Goal: Task Accomplishment & Management: Use online tool/utility

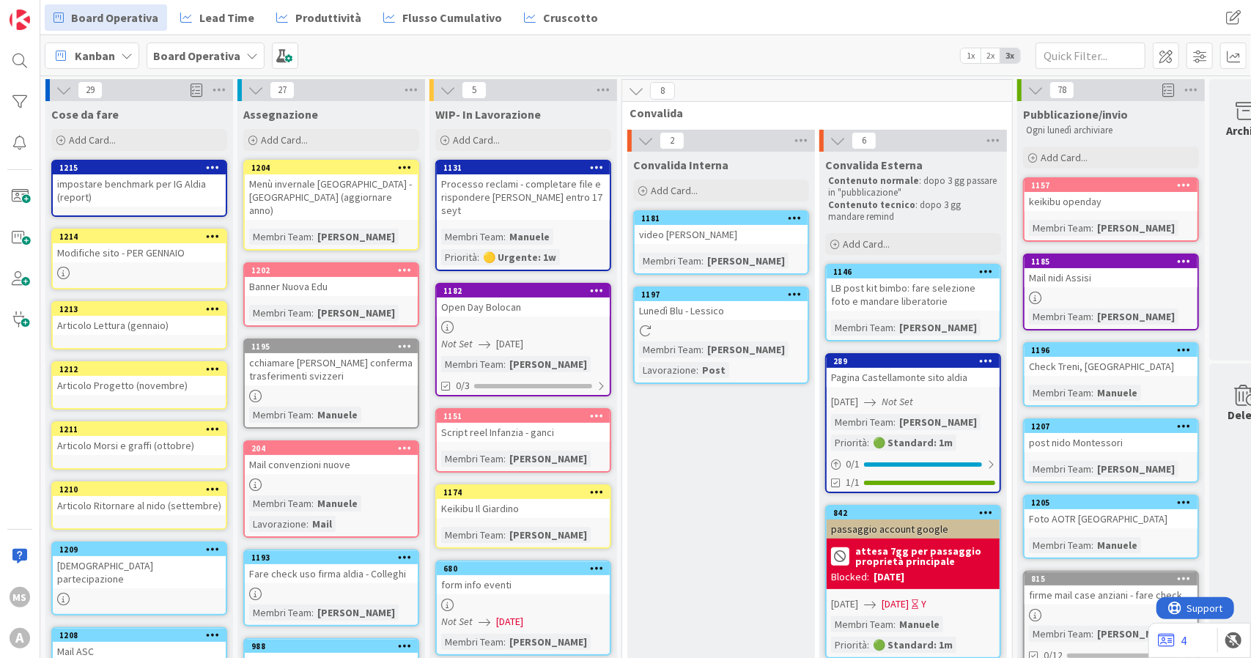
click at [111, 565] on div "[DEMOGRAPHIC_DATA] partecipazione" at bounding box center [139, 572] width 173 height 32
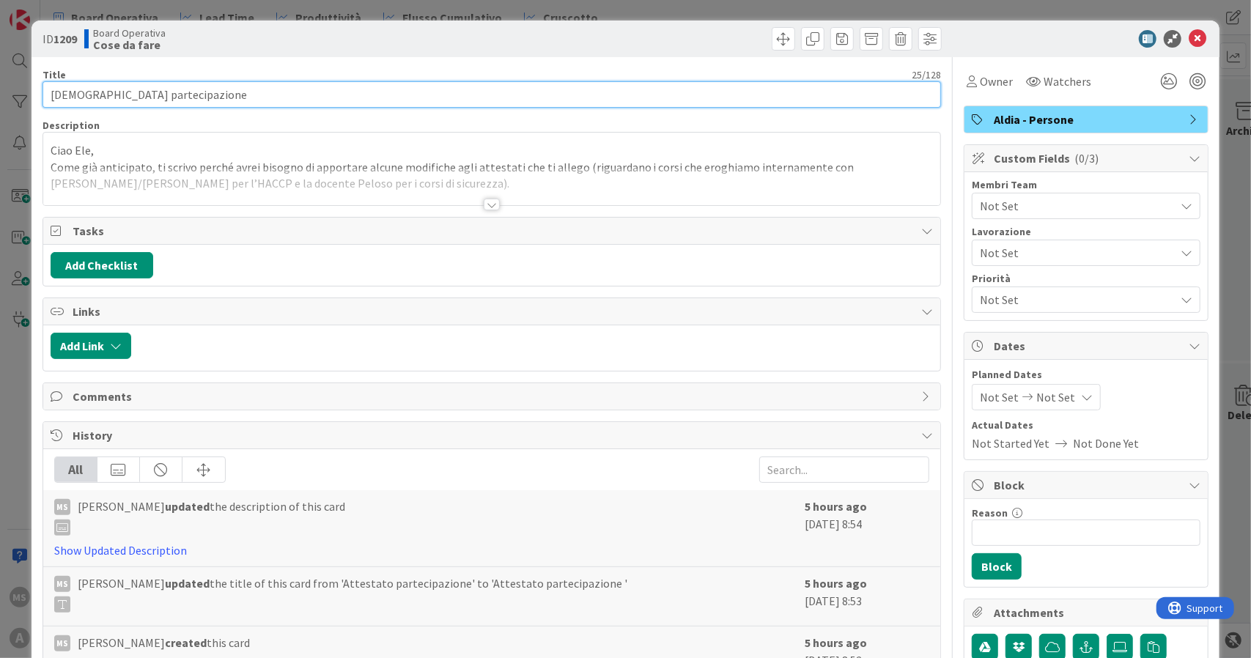
click at [216, 87] on input "[DEMOGRAPHIC_DATA] partecipazione" at bounding box center [492, 94] width 899 height 26
type input "[DEMOGRAPHIC_DATA] partecipazione - per il [DATE]"
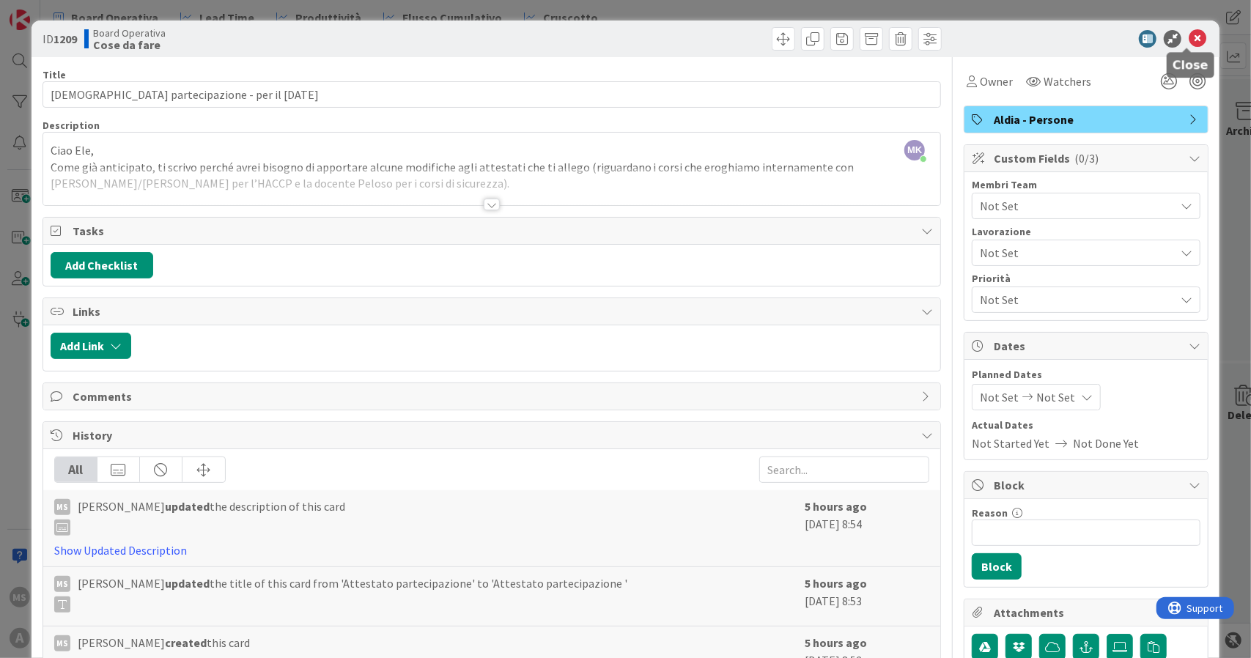
click at [1195, 47] on icon at bounding box center [1198, 39] width 18 height 18
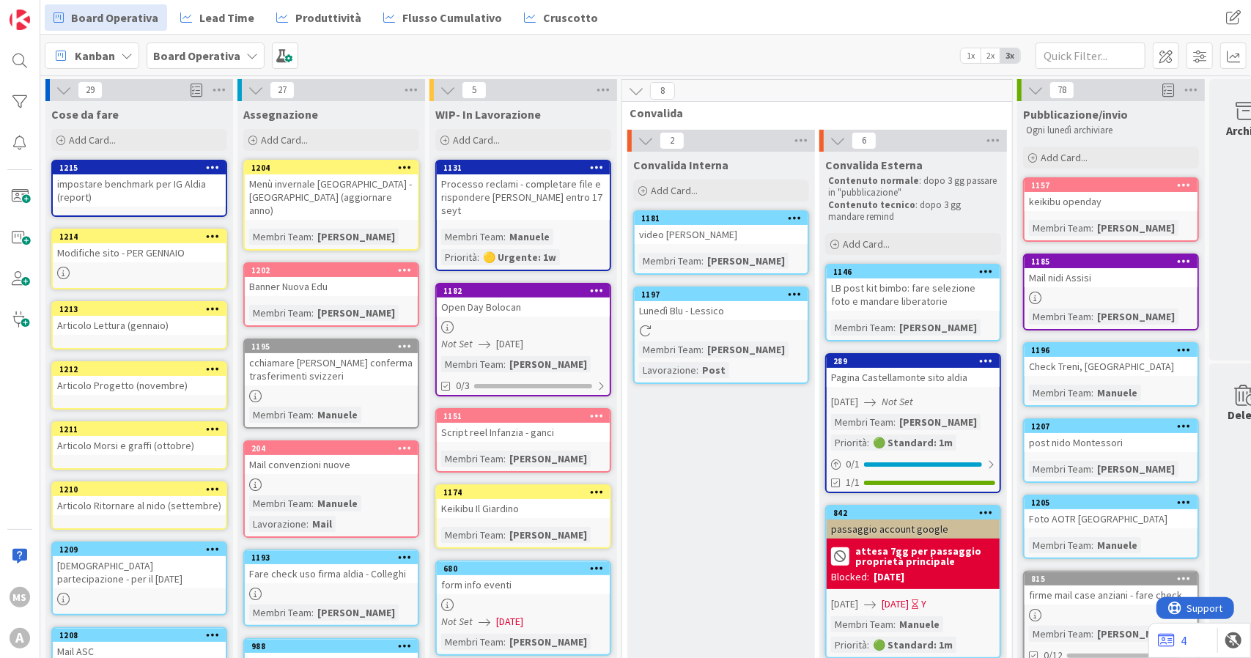
click at [216, 58] on b "Board Operativa" at bounding box center [196, 55] width 87 height 15
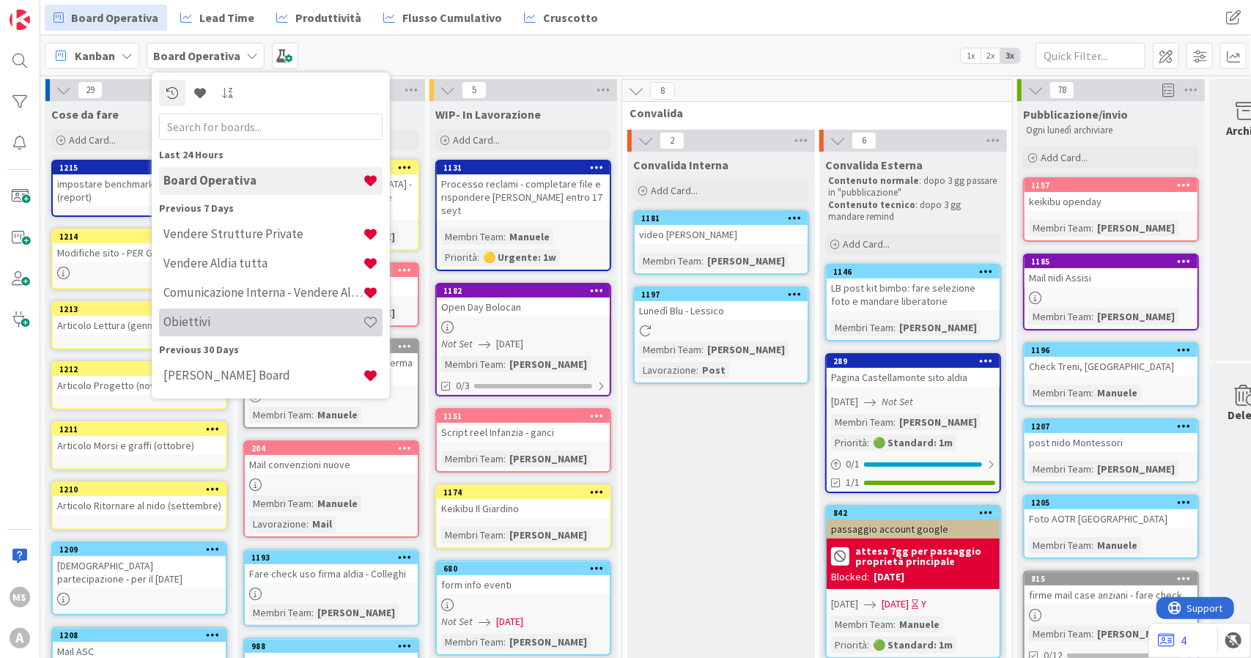
click at [249, 314] on h4 "Obiettivi" at bounding box center [262, 321] width 199 height 15
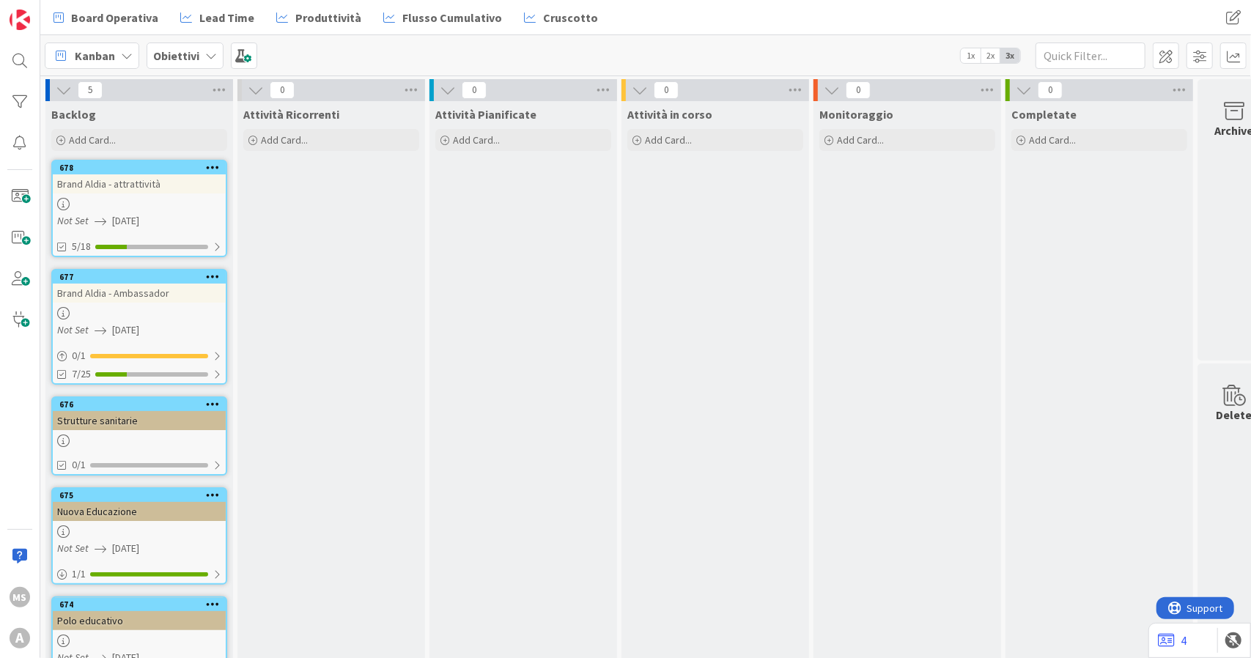
click at [149, 288] on div "Brand Aldia - Ambassador" at bounding box center [139, 293] width 173 height 19
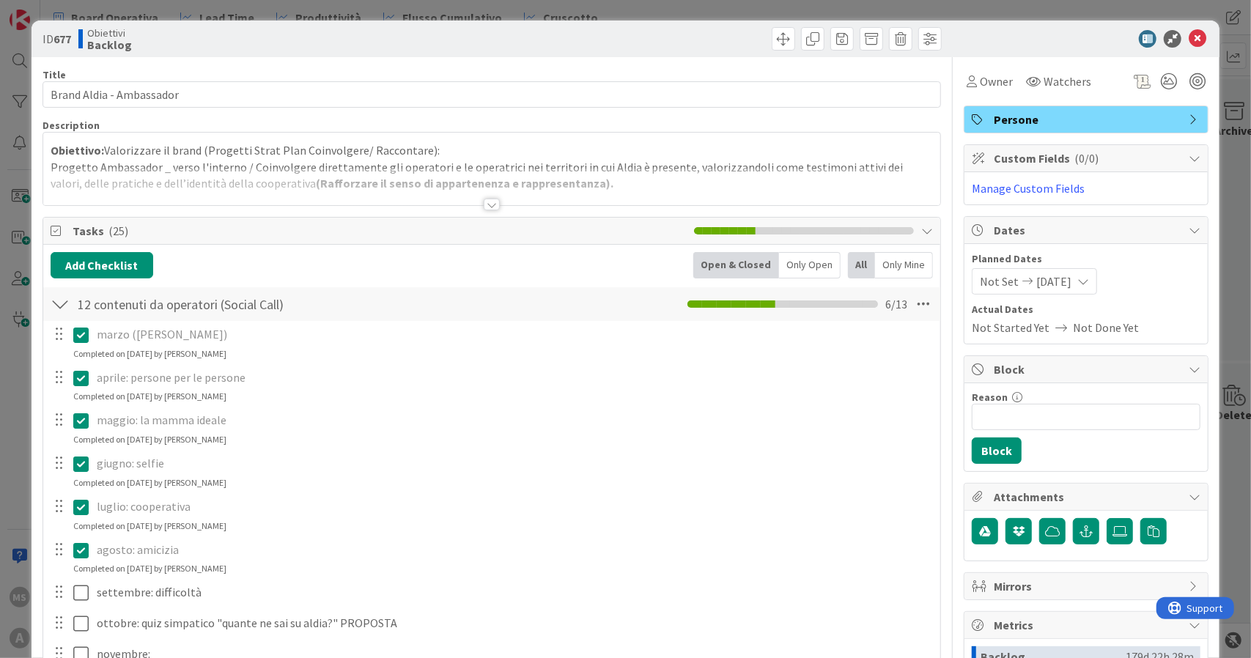
scroll to position [73, 0]
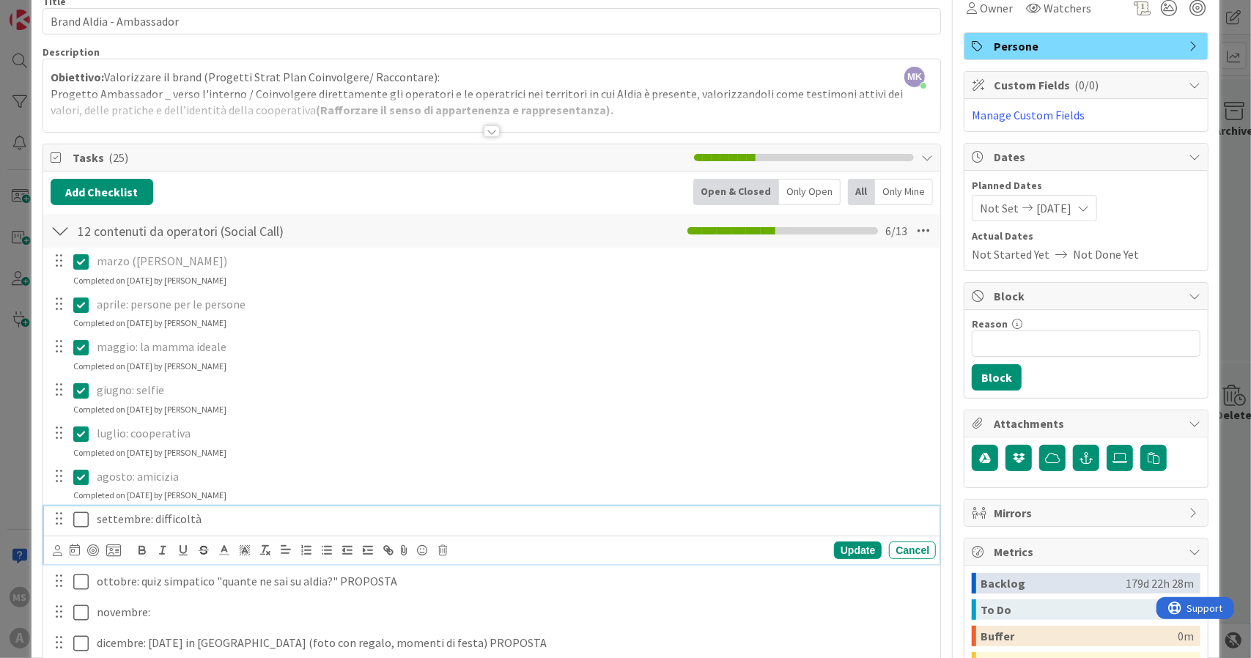
click at [76, 524] on icon at bounding box center [80, 520] width 15 height 18
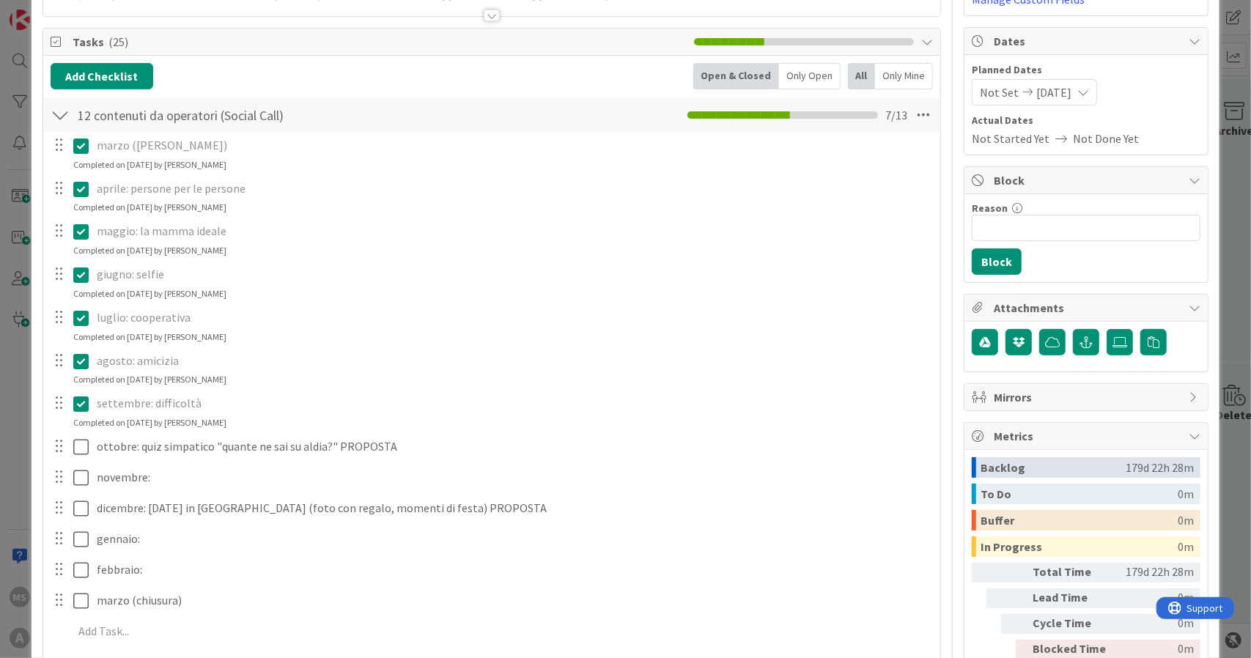
scroll to position [220, 0]
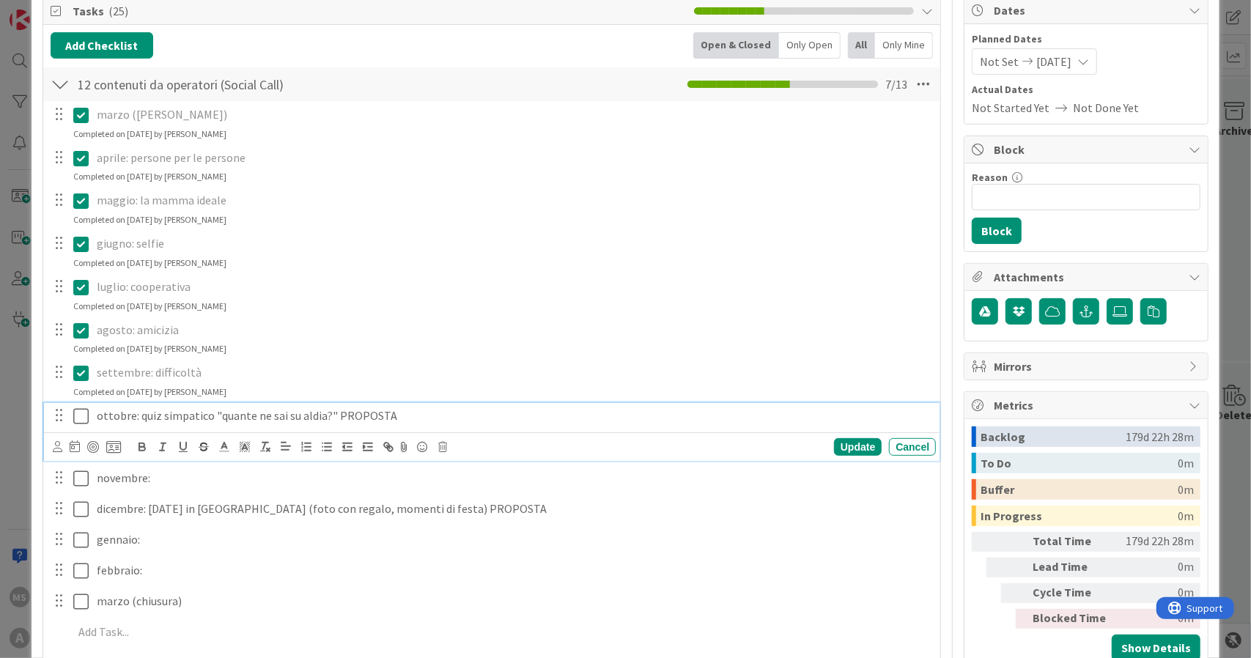
click at [402, 413] on p "ottobre: quiz simpatico "quante ne sai su aldia?" PROPOSTA" at bounding box center [513, 415] width 833 height 17
click at [898, 454] on div "Update Cancel" at bounding box center [495, 447] width 884 height 21
click at [896, 441] on div "Cancel" at bounding box center [912, 447] width 47 height 18
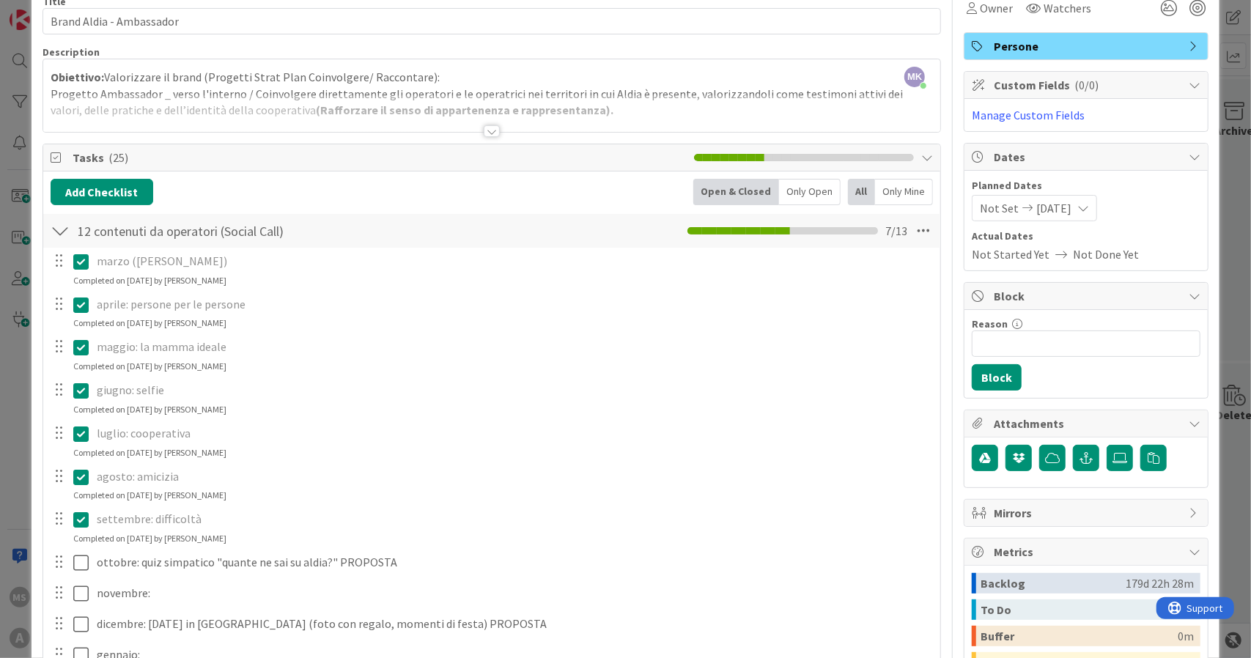
scroll to position [0, 0]
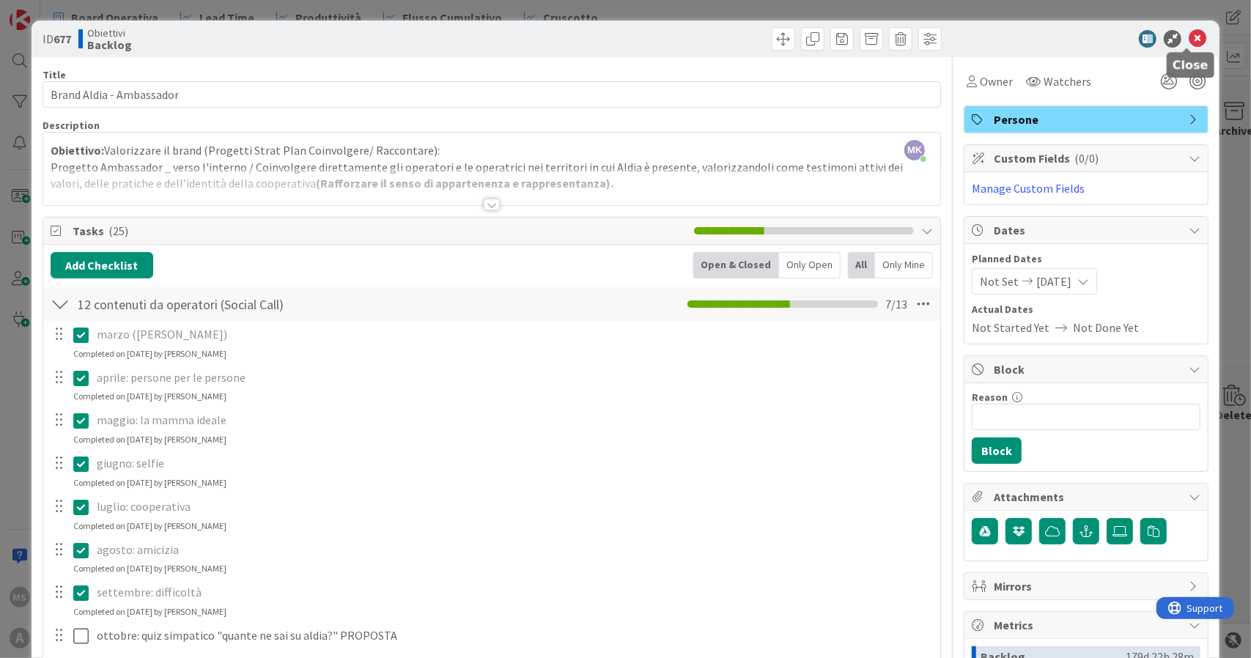
click at [1192, 40] on icon at bounding box center [1198, 39] width 18 height 18
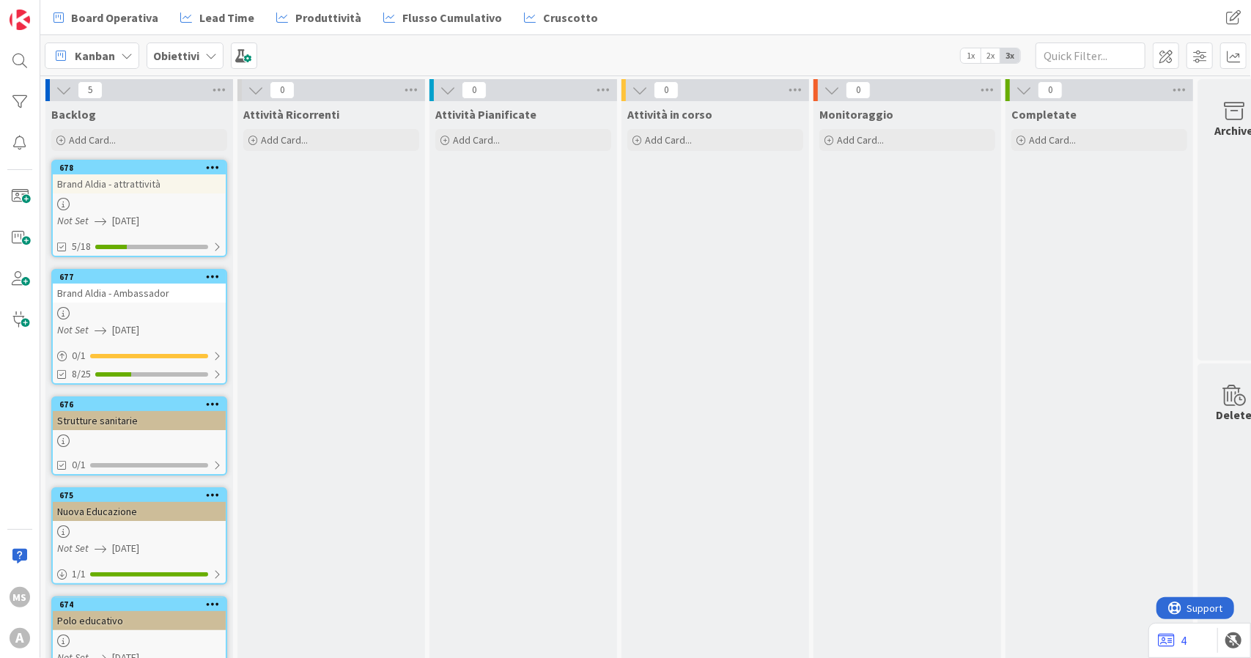
click at [194, 51] on b "Obiettivi" at bounding box center [176, 55] width 46 height 15
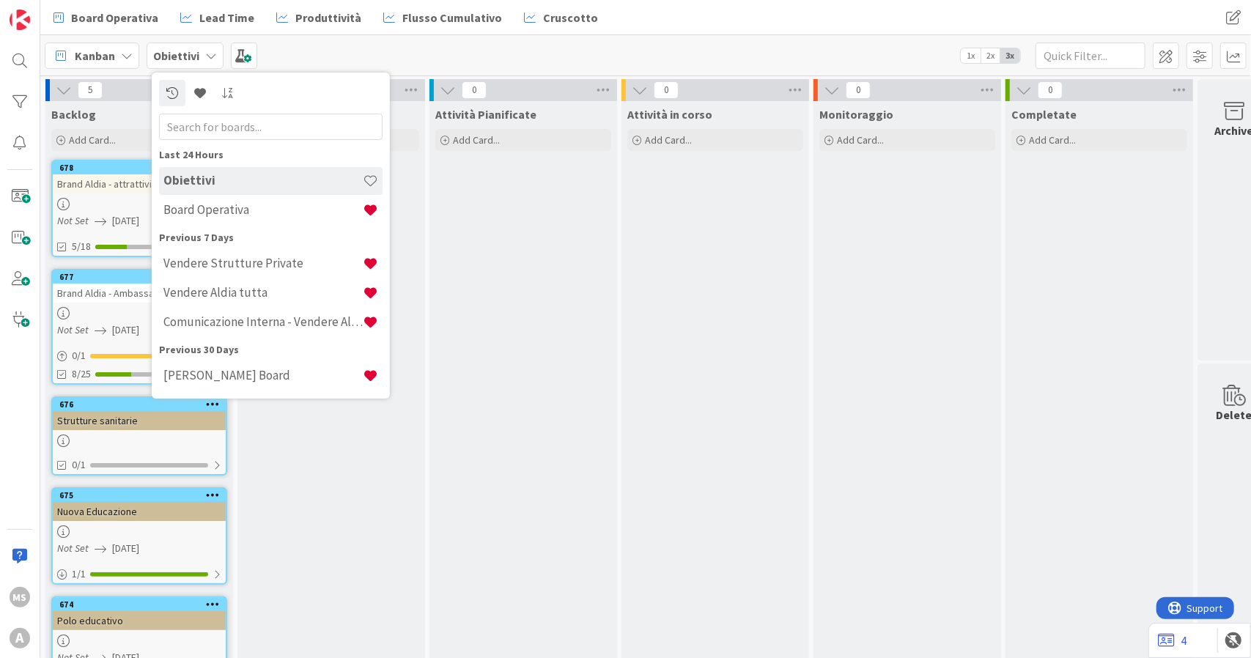
click at [224, 191] on div "Obiettivi" at bounding box center [271, 181] width 224 height 28
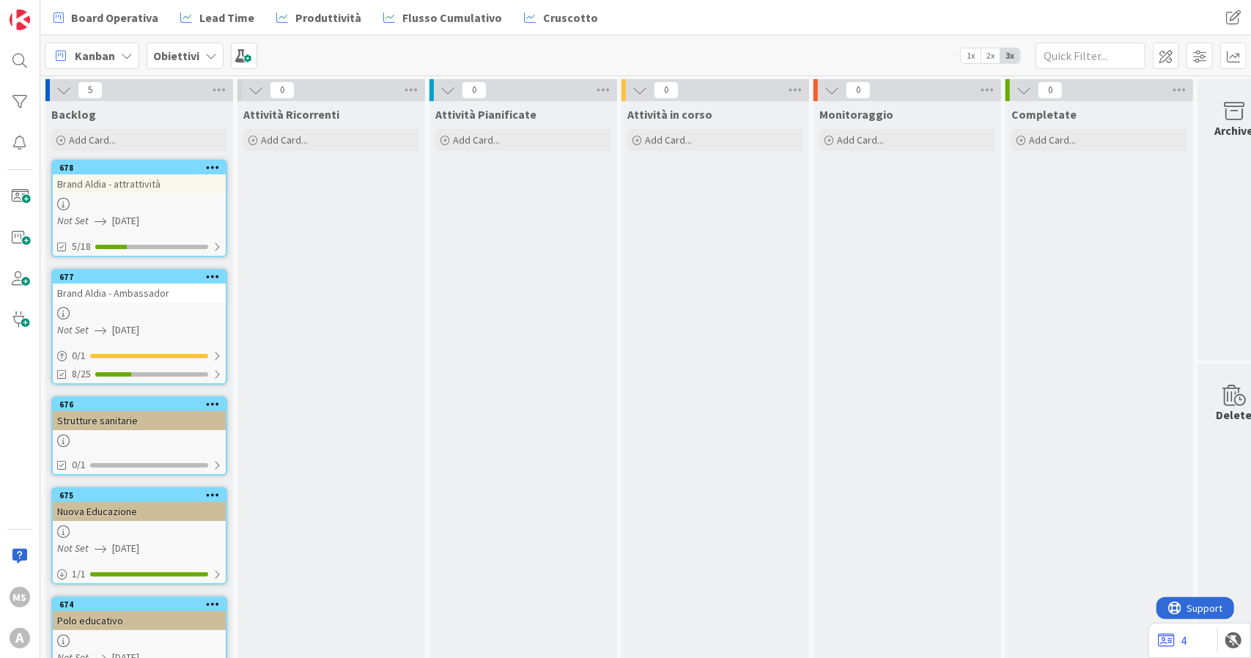
click at [160, 56] on b "Obiettivi" at bounding box center [176, 55] width 46 height 15
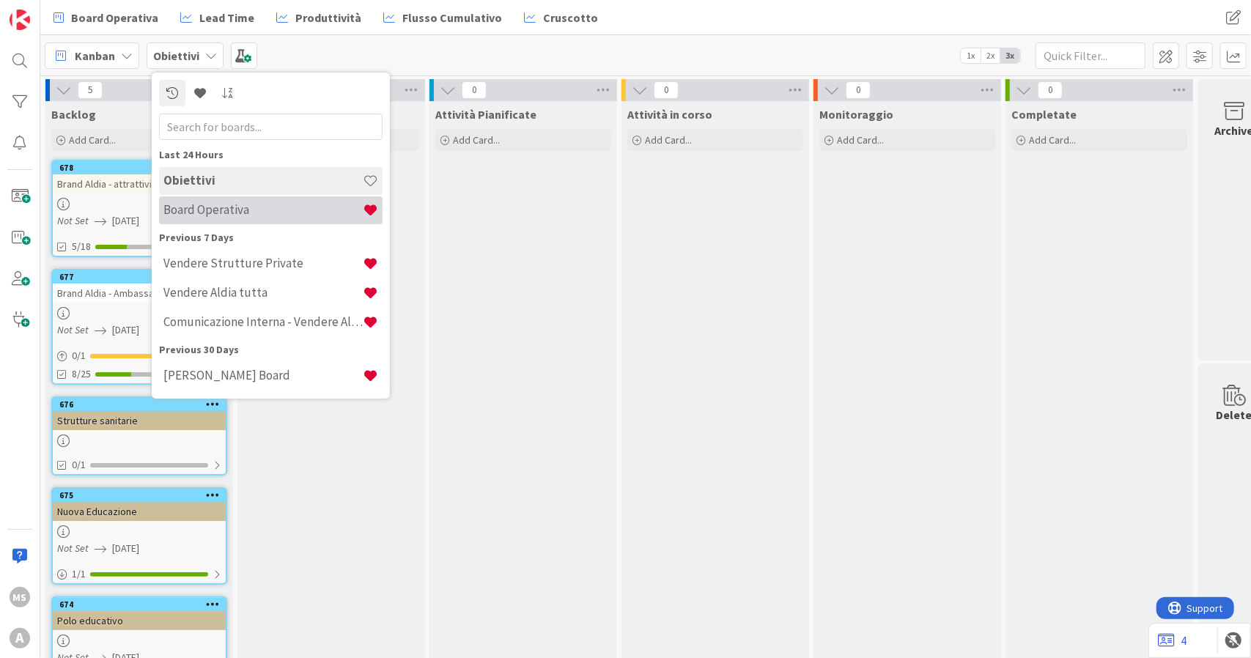
click at [203, 201] on div "Board Operativa" at bounding box center [271, 210] width 224 height 28
